Goal: Transaction & Acquisition: Purchase product/service

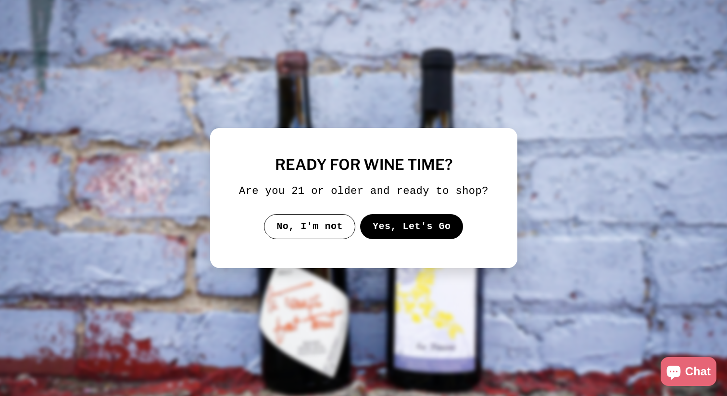
click at [433, 237] on button "Yes, Let's Go" at bounding box center [411, 226] width 103 height 25
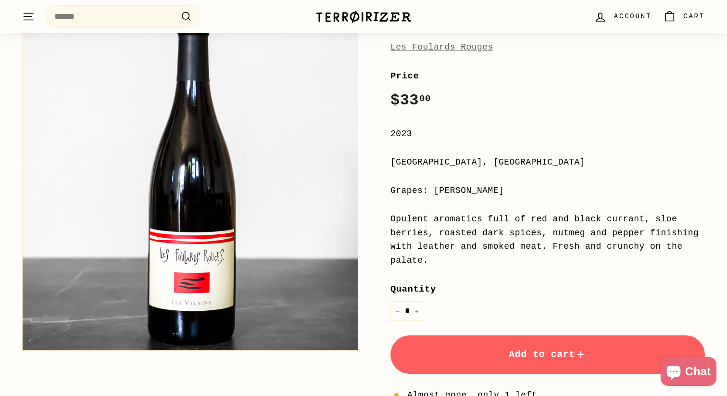
scroll to position [129, 0]
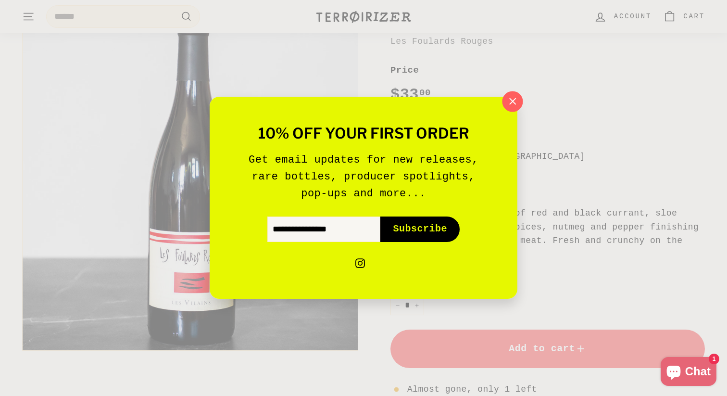
click at [512, 98] on icon "button" at bounding box center [512, 101] width 14 height 14
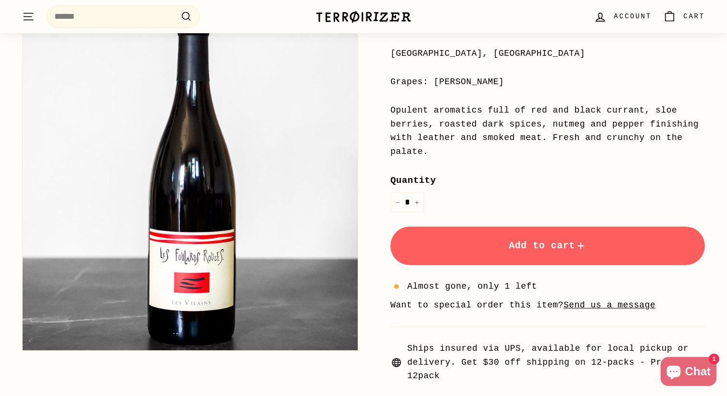
scroll to position [284, 0]
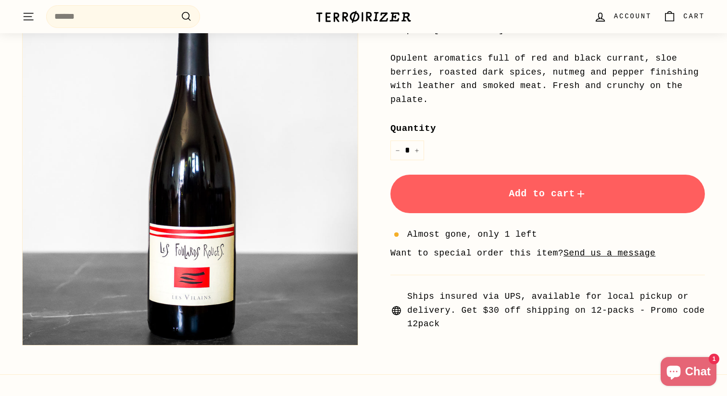
click at [512, 205] on button "Add to cart" at bounding box center [548, 194] width 315 height 38
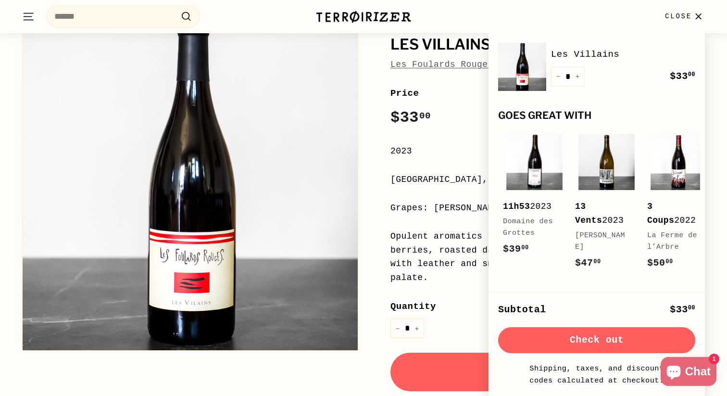
scroll to position [0, 0]
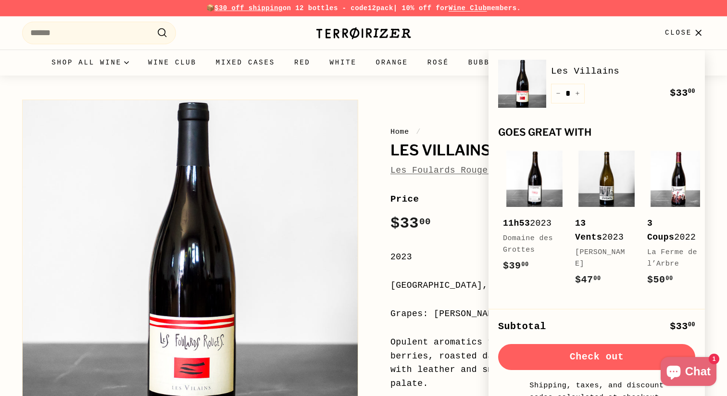
click at [589, 351] on button "Check out" at bounding box center [596, 357] width 197 height 26
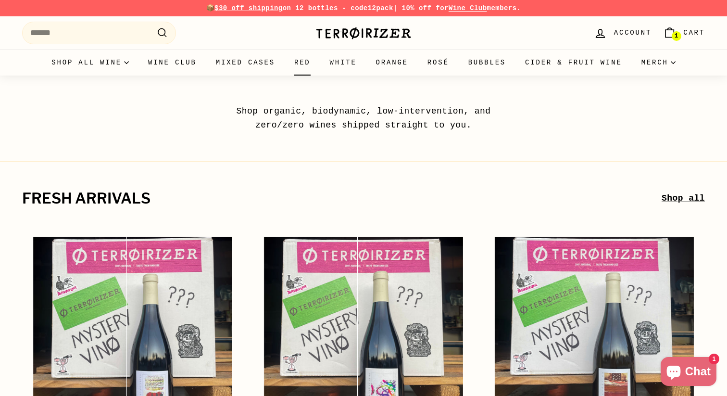
click at [302, 68] on link "Red" at bounding box center [303, 63] width 36 height 26
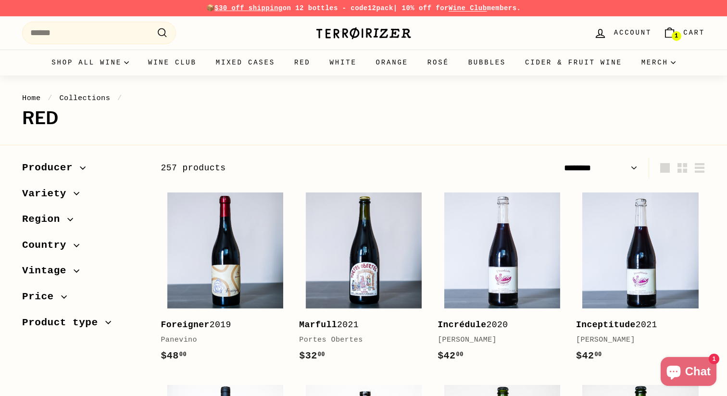
select select "******"
click at [304, 66] on link "Red" at bounding box center [303, 63] width 36 height 26
select select "******"
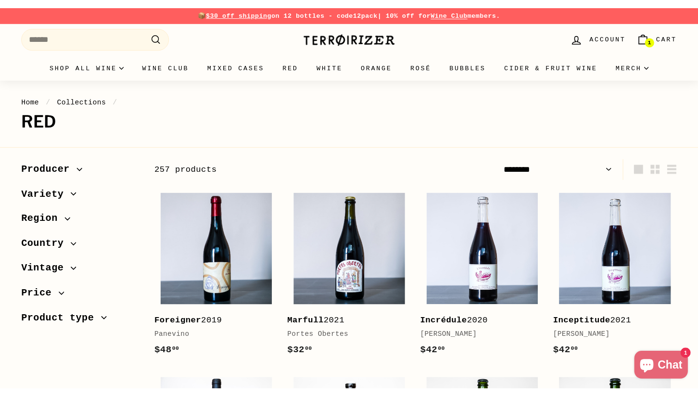
scroll to position [3, 0]
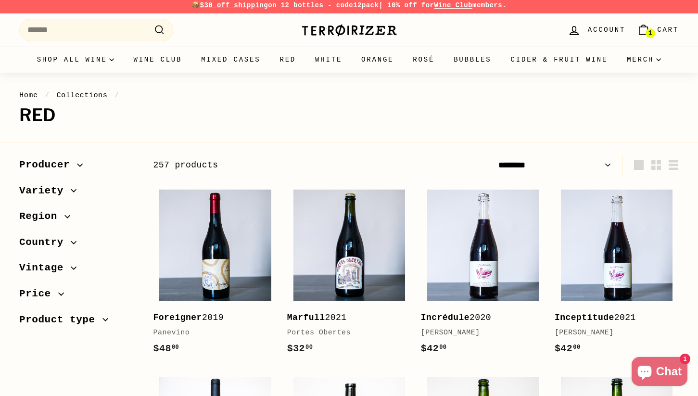
click at [103, 322] on icon "button" at bounding box center [105, 319] width 6 height 6
click at [77, 166] on icon "button" at bounding box center [80, 165] width 6 height 6
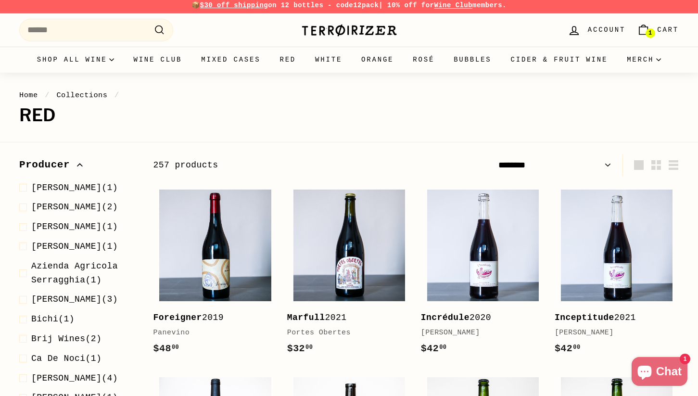
click at [77, 166] on icon "button" at bounding box center [79, 165] width 5 height 2
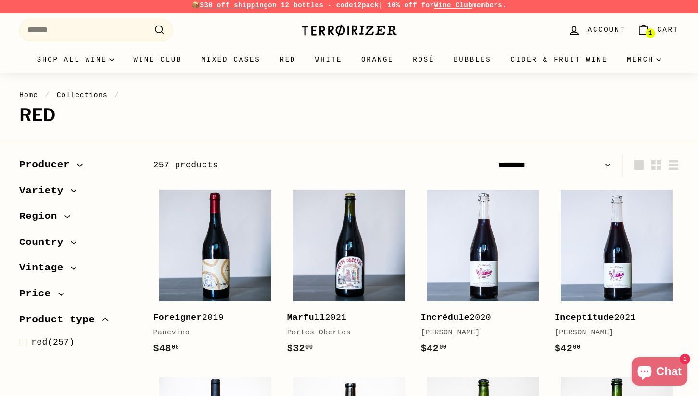
click at [73, 192] on icon "button" at bounding box center [74, 191] width 6 height 6
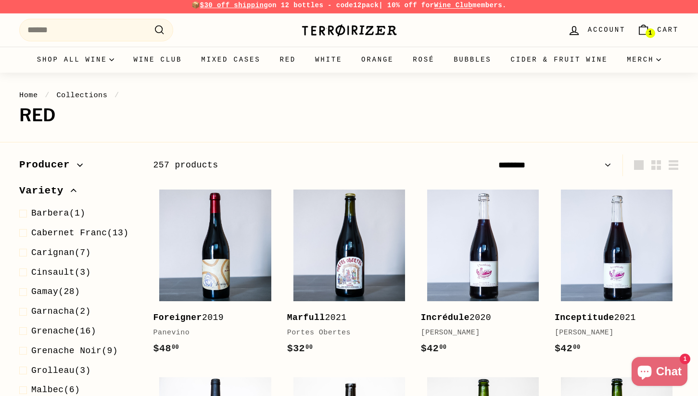
click at [73, 192] on icon "button" at bounding box center [74, 191] width 6 height 6
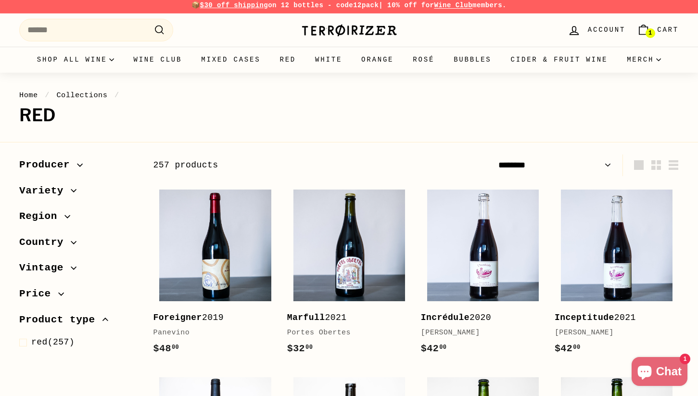
click at [70, 214] on span "button" at bounding box center [67, 217] width 7 height 6
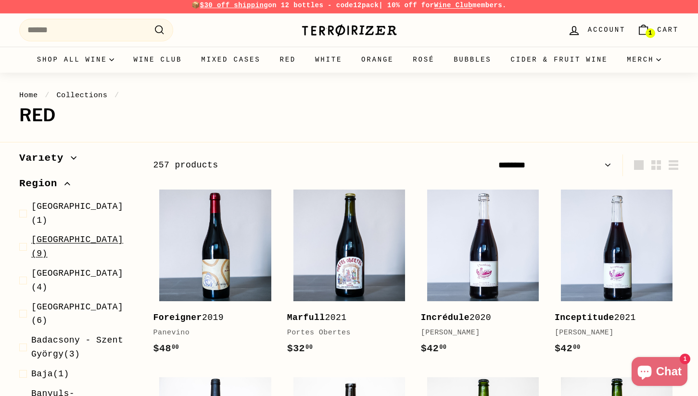
scroll to position [0, 0]
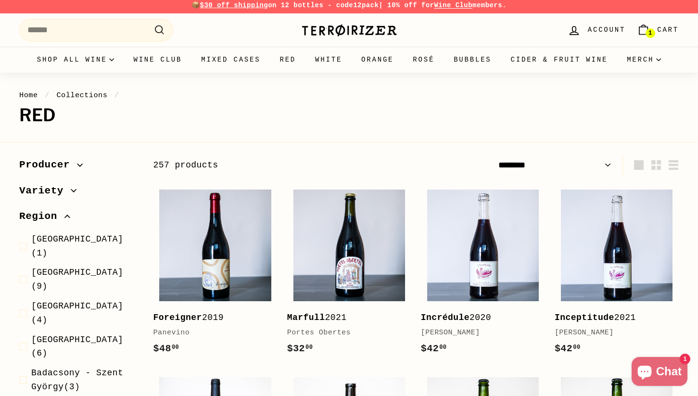
click at [67, 211] on span "Region" at bounding box center [78, 216] width 119 height 16
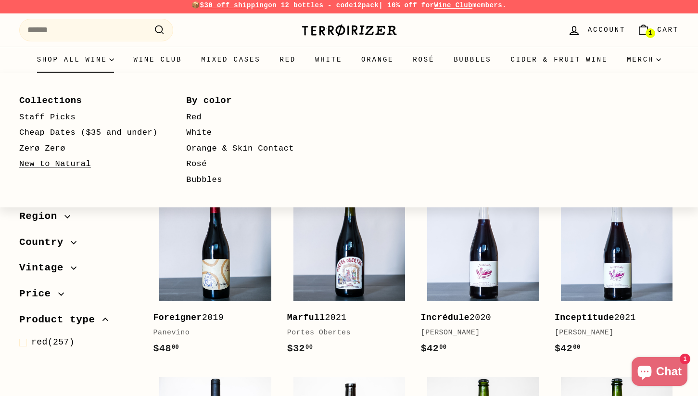
click at [77, 163] on link "New to Natural" at bounding box center [88, 164] width 139 height 16
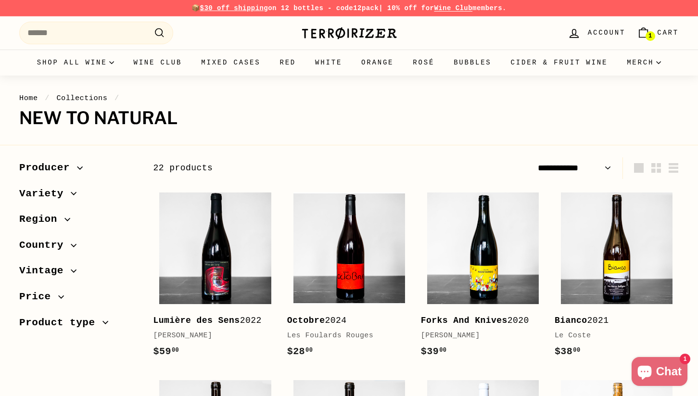
select select "**********"
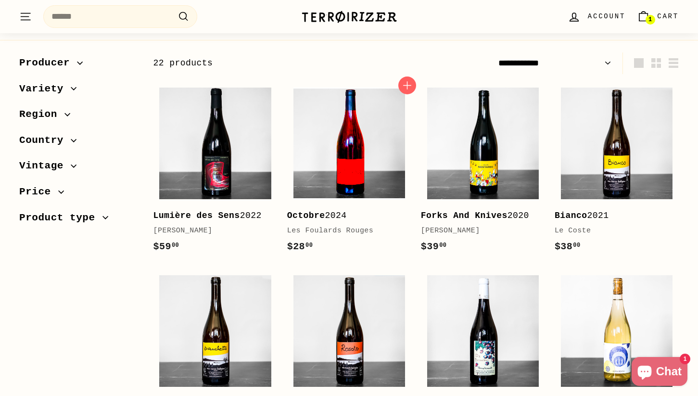
scroll to position [109, 0]
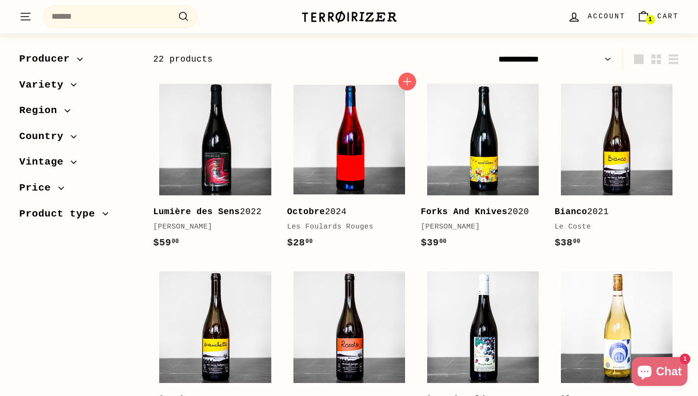
click at [353, 155] on img at bounding box center [349, 140] width 112 height 112
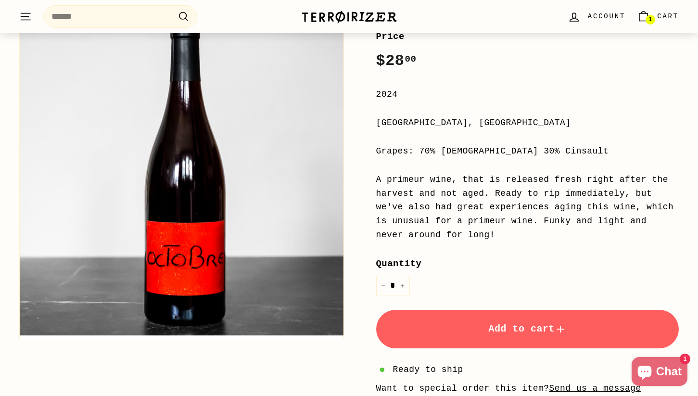
scroll to position [239, 0]
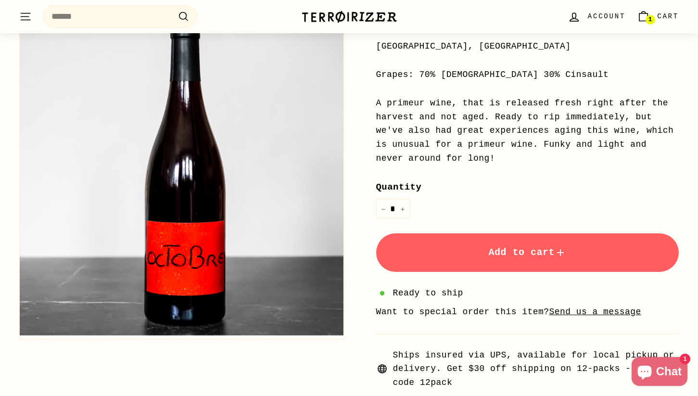
click at [454, 249] on button "Add to cart" at bounding box center [527, 252] width 303 height 38
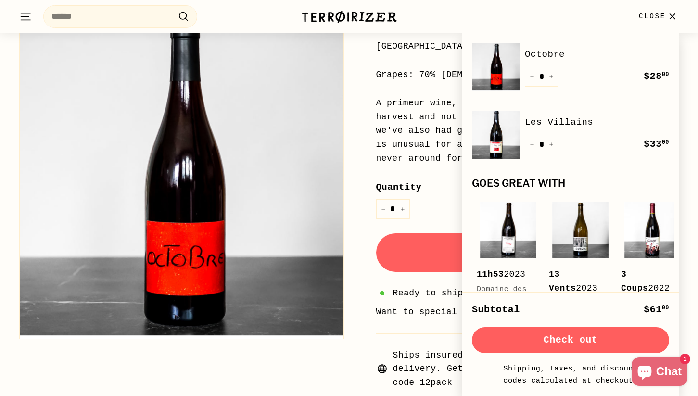
scroll to position [0, 0]
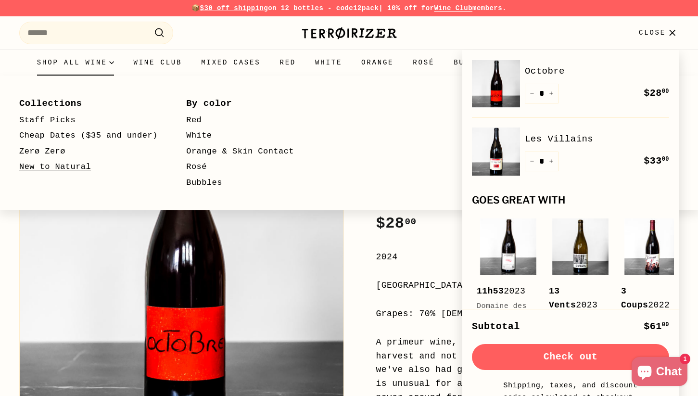
click at [77, 167] on link "New to Natural" at bounding box center [88, 167] width 139 height 16
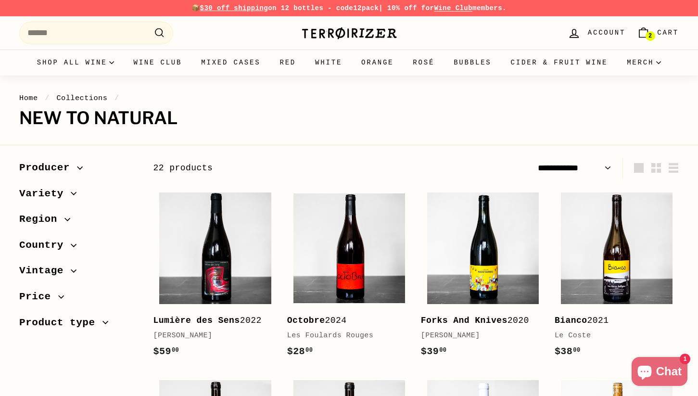
select select "**********"
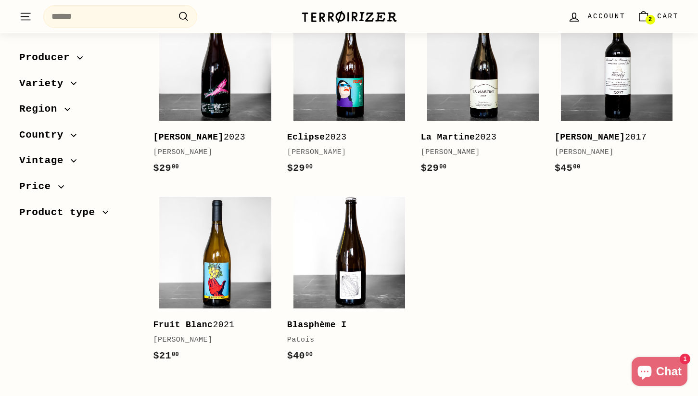
scroll to position [959, 0]
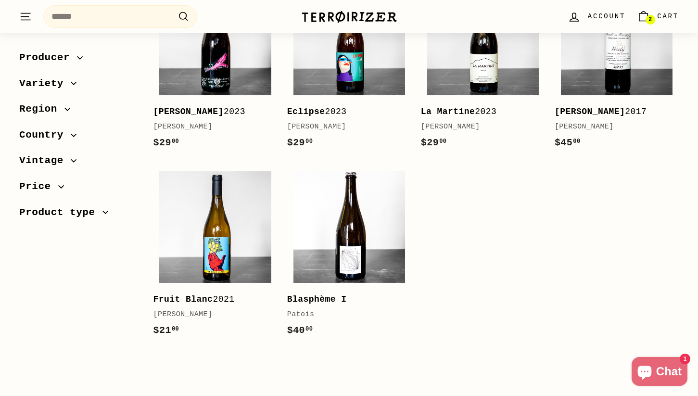
click at [654, 24] on link "2 Cart" at bounding box center [657, 16] width 53 height 28
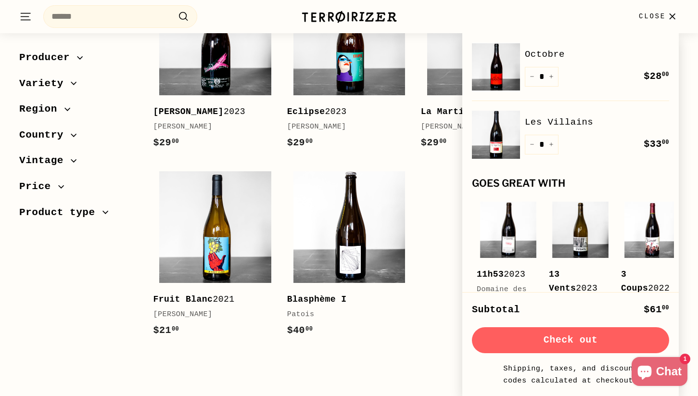
click at [571, 349] on button "Check out" at bounding box center [570, 340] width 197 height 26
click at [69, 111] on icon "button" at bounding box center [67, 109] width 6 height 6
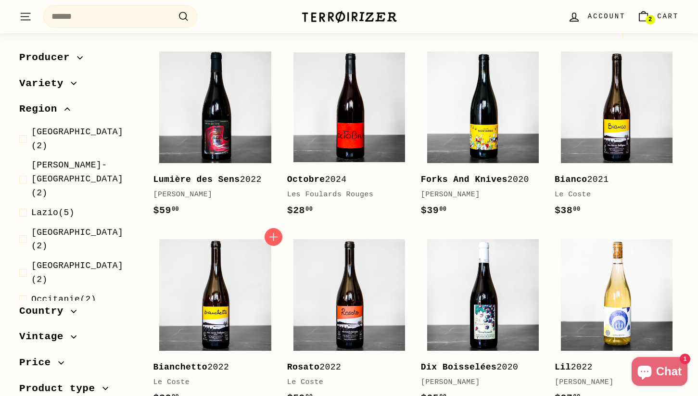
scroll to position [0, 0]
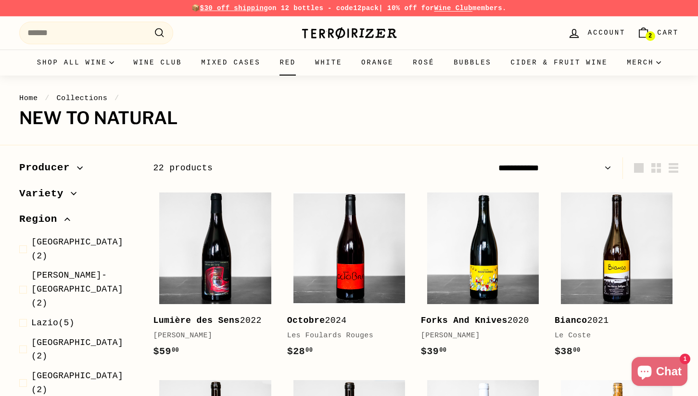
click at [294, 62] on link "Red" at bounding box center [288, 63] width 36 height 26
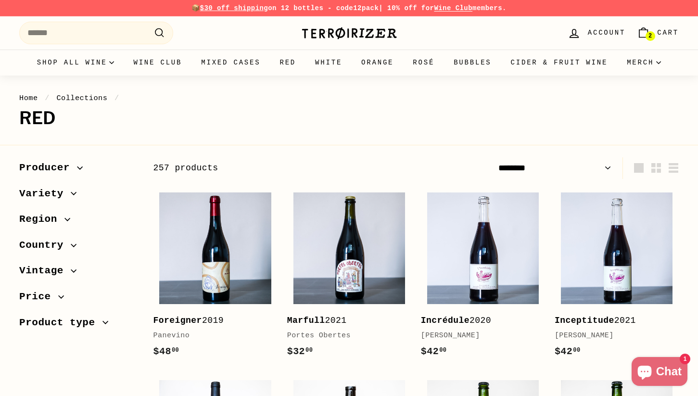
click at [73, 218] on span "Region" at bounding box center [78, 219] width 119 height 16
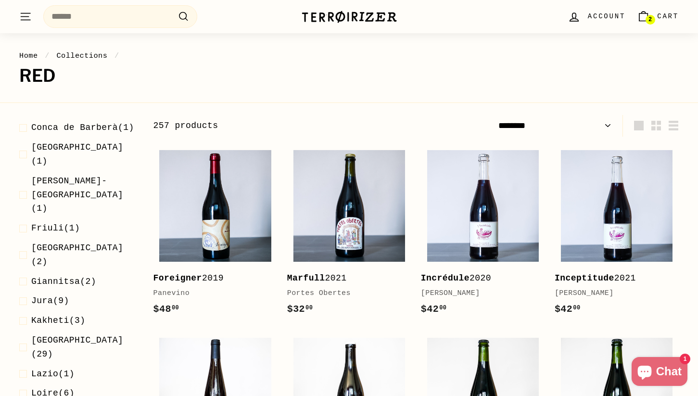
scroll to position [539, 0]
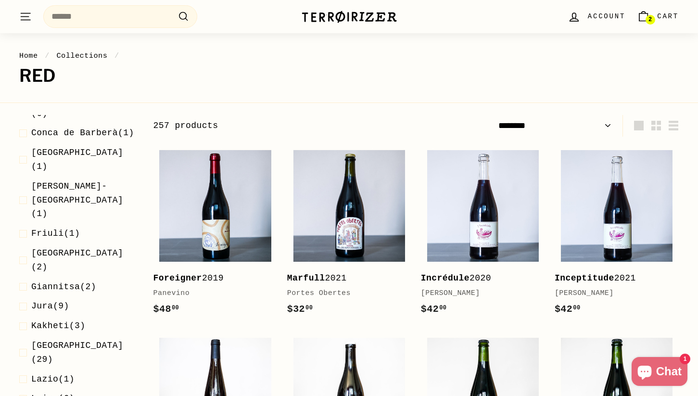
click at [613, 129] on select "**********" at bounding box center [554, 126] width 121 height 22
select select "**********"
click at [494, 115] on select "**********" at bounding box center [554, 126] width 121 height 22
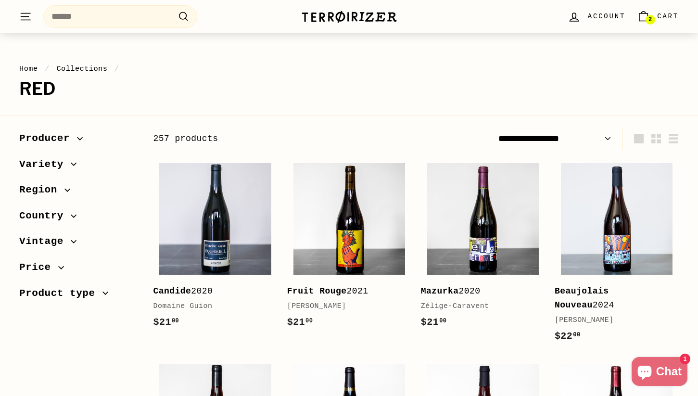
scroll to position [13, 0]
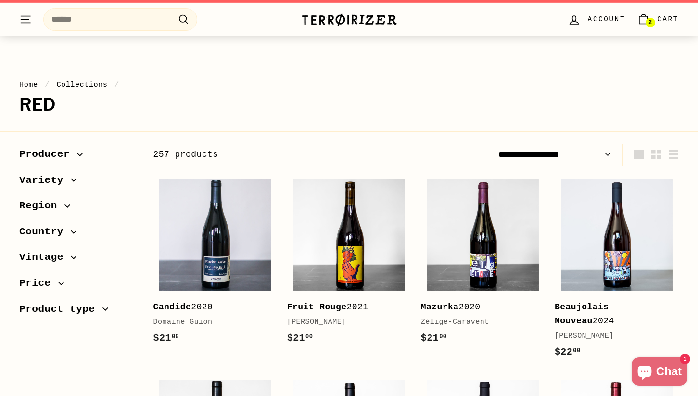
click at [68, 202] on span "Region" at bounding box center [78, 206] width 119 height 16
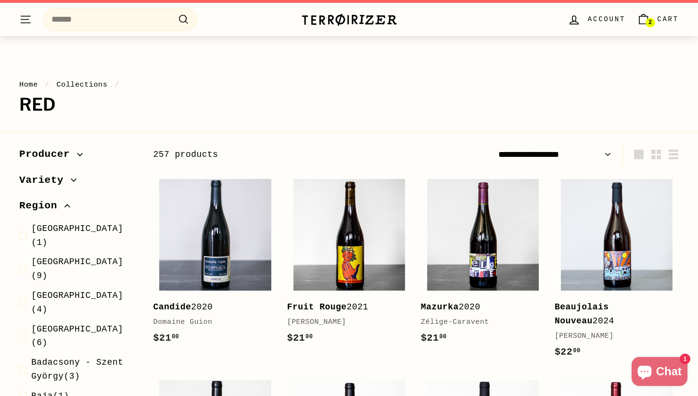
click at [64, 202] on span "Region" at bounding box center [41, 206] width 45 height 16
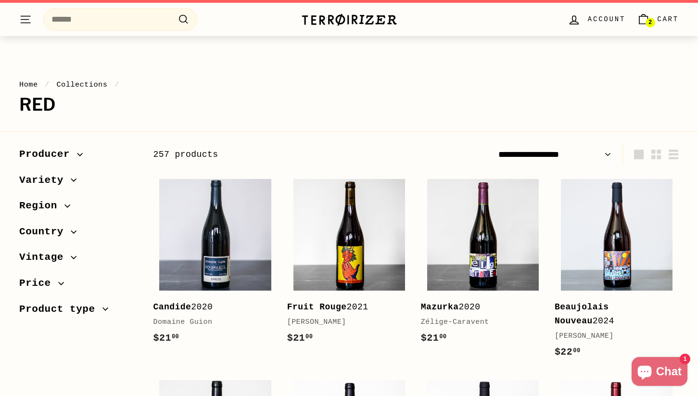
click at [71, 186] on span "Variety" at bounding box center [78, 180] width 119 height 16
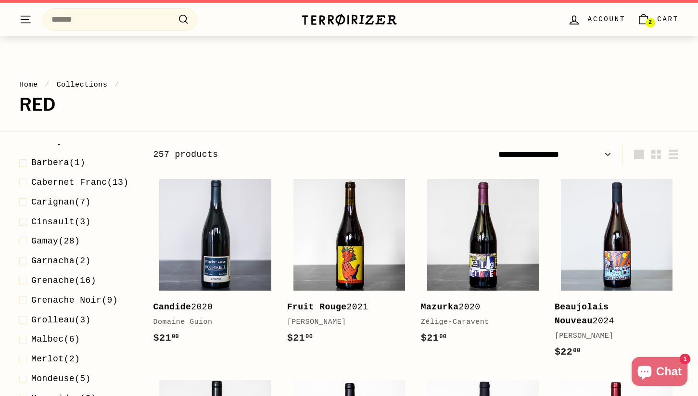
scroll to position [41, 0]
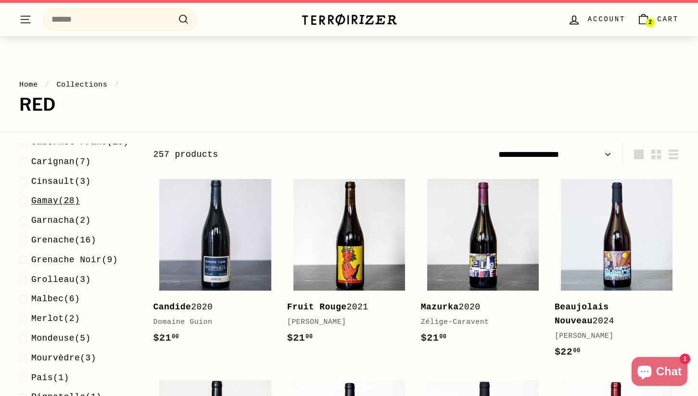
click at [77, 202] on span "Gamay (28)" at bounding box center [55, 201] width 49 height 14
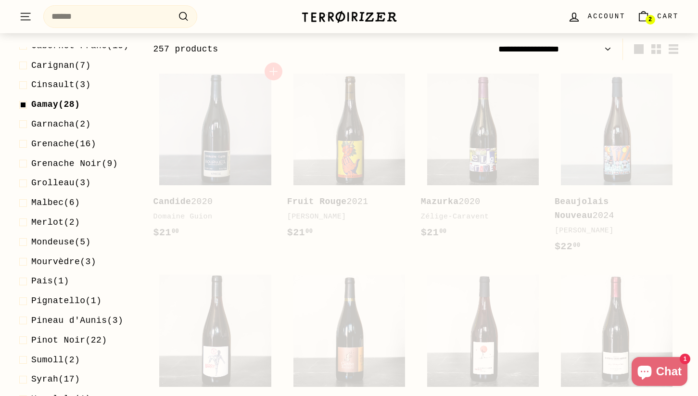
scroll to position [119, 0]
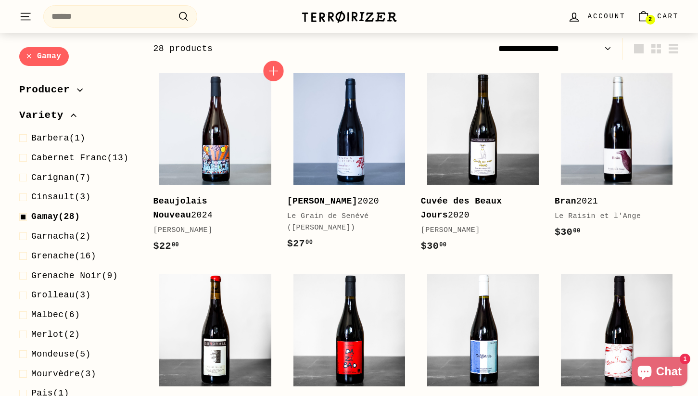
click at [278, 69] on icon "button" at bounding box center [273, 70] width 13 height 13
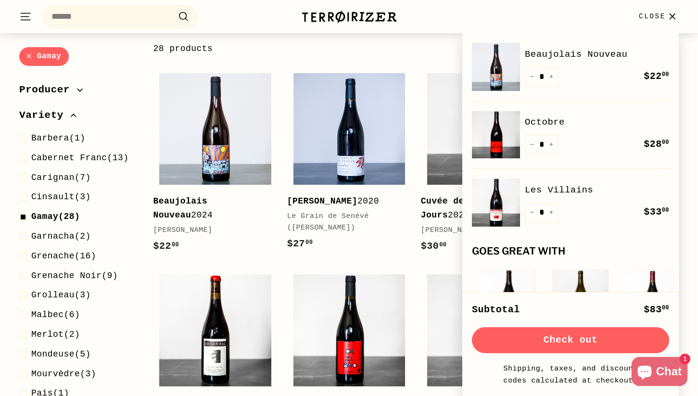
click at [586, 345] on button "Check out" at bounding box center [570, 340] width 197 height 26
